Goal: Task Accomplishment & Management: Use online tool/utility

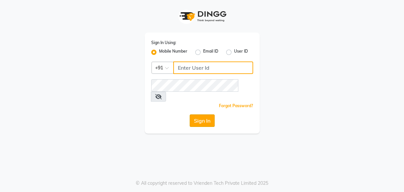
type input "8956544245"
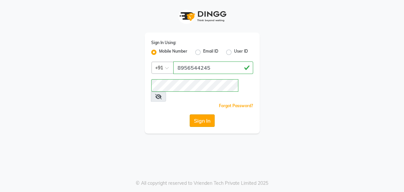
click at [199, 114] on button "Sign In" at bounding box center [202, 120] width 25 height 12
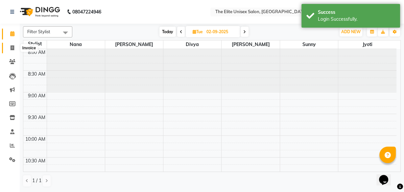
click at [12, 47] on icon at bounding box center [13, 47] width 4 height 5
select select "service"
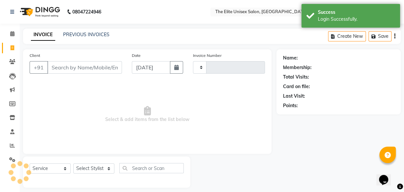
type input "2290"
select select "7086"
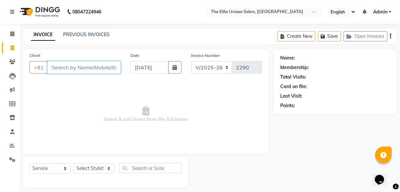
click at [89, 71] on input "Client" at bounding box center [83, 67] width 73 height 12
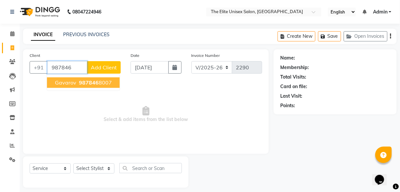
click at [104, 83] on ngb-highlight "987846 8007" at bounding box center [95, 82] width 34 height 7
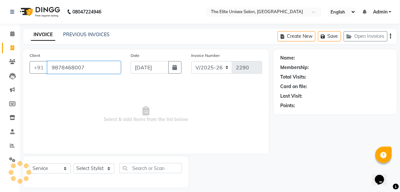
type input "9878468007"
click at [104, 83] on span "Select & add items from the list below" at bounding box center [146, 115] width 232 height 66
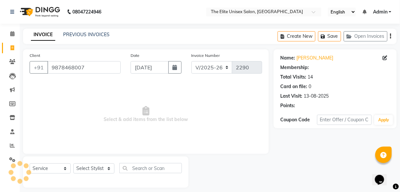
select select "1: Object"
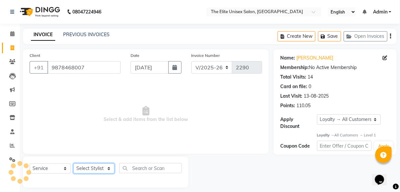
click at [90, 167] on select "Select Stylist [PERSON_NAME] Sunny" at bounding box center [93, 168] width 41 height 10
select select "85942"
click at [73, 163] on select "Select Stylist [PERSON_NAME] Sunny" at bounding box center [93, 168] width 41 height 10
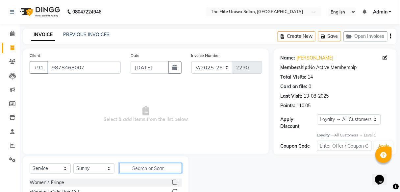
click at [142, 169] on input "text" at bounding box center [150, 168] width 62 height 10
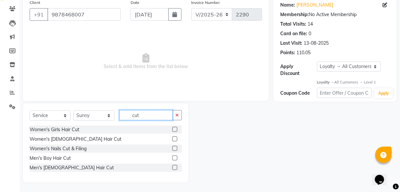
scroll to position [53, 0]
type input "cut"
click at [175, 156] on label at bounding box center [174, 158] width 5 height 5
click at [175, 157] on input "checkbox" at bounding box center [174, 159] width 4 height 4
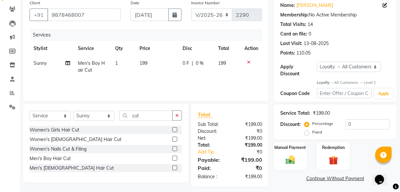
click at [175, 156] on label at bounding box center [174, 158] width 5 height 5
click at [175, 157] on input "checkbox" at bounding box center [174, 159] width 4 height 4
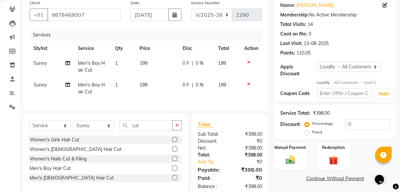
click at [174, 170] on label at bounding box center [174, 168] width 5 height 5
click at [174, 170] on input "checkbox" at bounding box center [174, 168] width 4 height 4
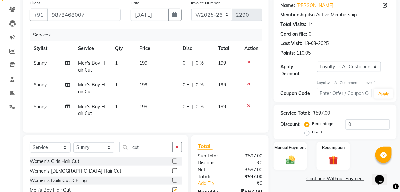
checkbox input "false"
click at [288, 149] on label "Manual Payment" at bounding box center [290, 147] width 33 height 6
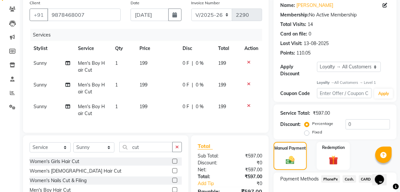
click at [330, 178] on span "PhonePe" at bounding box center [330, 179] width 19 height 8
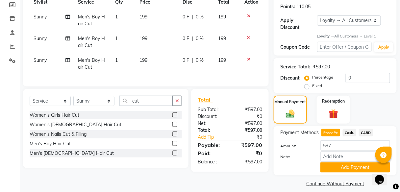
scroll to position [105, 0]
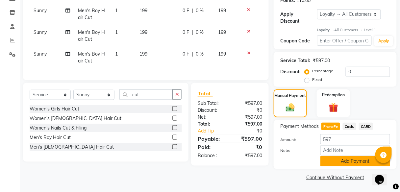
click at [353, 157] on button "Add Payment" at bounding box center [355, 161] width 70 height 10
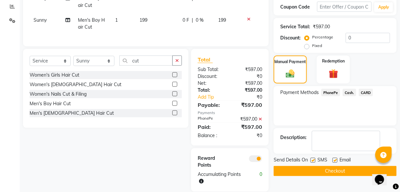
scroll to position [152, 0]
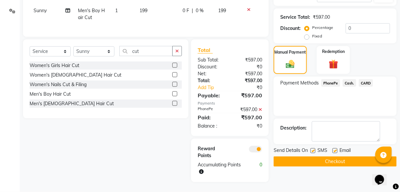
click at [353, 157] on button "Checkout" at bounding box center [335, 162] width 123 height 10
